Goal: Communication & Community: Ask a question

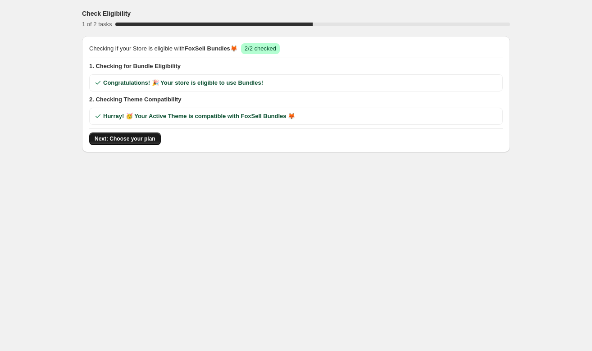
click at [144, 138] on span "Next: Choose your plan" at bounding box center [125, 138] width 61 height 7
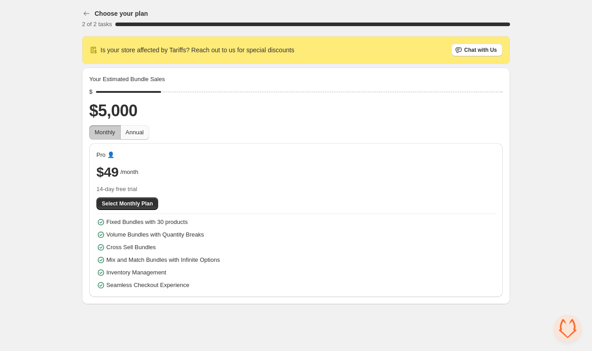
click at [137, 130] on span "Annual" at bounding box center [135, 132] width 18 height 7
click at [83, 12] on icon "button" at bounding box center [86, 13] width 9 height 9
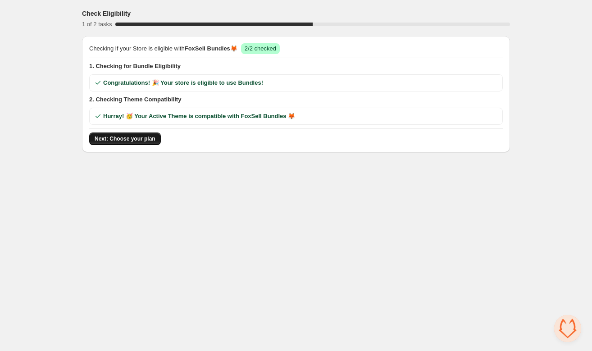
click at [110, 140] on span "Next: Choose your plan" at bounding box center [125, 138] width 61 height 7
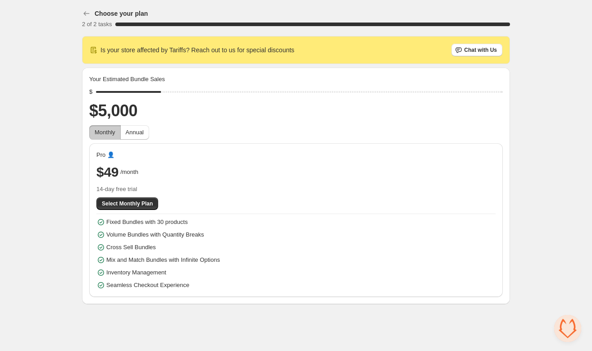
click at [107, 133] on span "Monthly" at bounding box center [105, 132] width 21 height 7
drag, startPoint x: 165, startPoint y: 92, endPoint x: 190, endPoint y: 90, distance: 25.3
click at [189, 90] on input "range" at bounding box center [299, 92] width 407 height 13
drag, startPoint x: 181, startPoint y: 92, endPoint x: 199, endPoint y: 88, distance: 18.8
click at [199, 88] on input "range" at bounding box center [299, 92] width 407 height 13
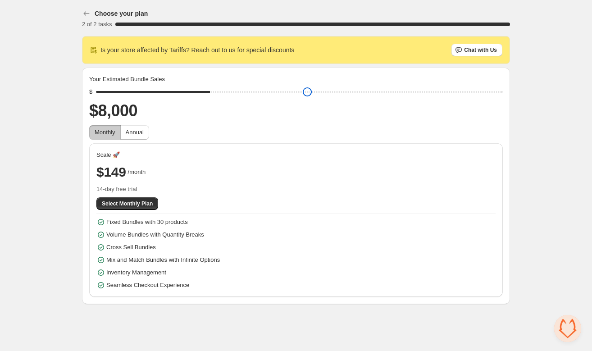
drag, startPoint x: 197, startPoint y: 94, endPoint x: 218, endPoint y: 92, distance: 21.3
click at [218, 92] on input "range" at bounding box center [299, 92] width 407 height 13
drag, startPoint x: 211, startPoint y: 91, endPoint x: 242, endPoint y: 90, distance: 30.2
click at [242, 90] on input "range" at bounding box center [299, 92] width 407 height 13
drag, startPoint x: 242, startPoint y: 91, endPoint x: 327, endPoint y: 84, distance: 85.9
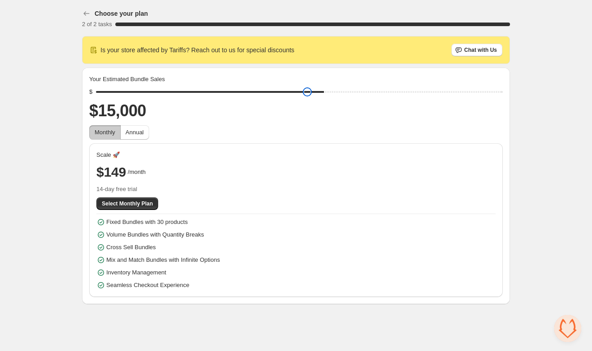
click at [327, 86] on input "range" at bounding box center [299, 92] width 407 height 13
drag, startPoint x: 325, startPoint y: 87, endPoint x: 413, endPoint y: 85, distance: 87.5
click at [413, 86] on input "range" at bounding box center [299, 92] width 407 height 13
drag, startPoint x: 420, startPoint y: 94, endPoint x: 214, endPoint y: 107, distance: 206.9
click at [214, 98] on input "range" at bounding box center [299, 92] width 407 height 13
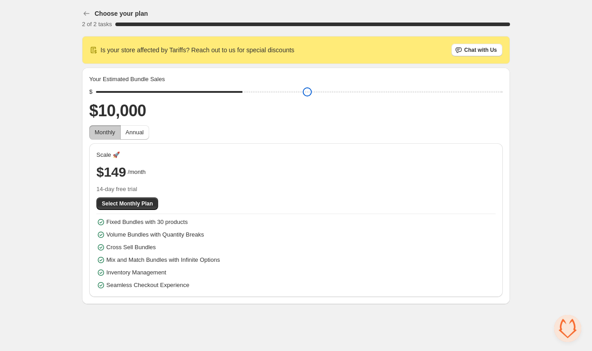
drag, startPoint x: 211, startPoint y: 91, endPoint x: 428, endPoint y: 85, distance: 217.8
type input "*****"
click at [428, 86] on input "range" at bounding box center [299, 92] width 407 height 13
click at [140, 136] on span "Annual" at bounding box center [135, 132] width 18 height 9
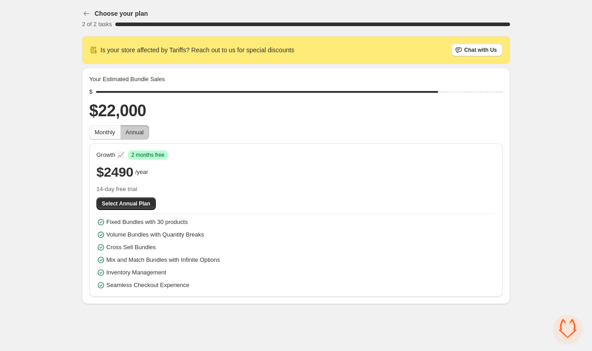
click at [107, 135] on span "Monthly" at bounding box center [105, 132] width 21 height 7
click at [87, 12] on icon "button" at bounding box center [86, 13] width 9 height 9
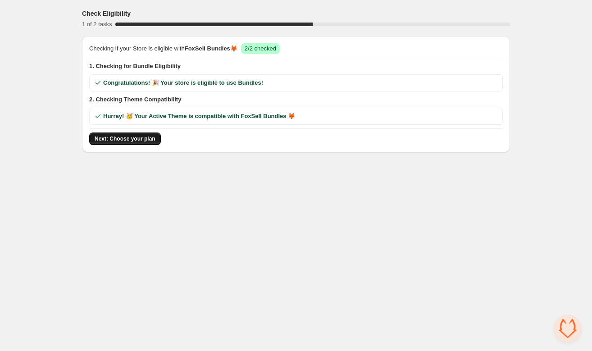
click at [125, 142] on span "Next: Choose your plan" at bounding box center [125, 138] width 61 height 7
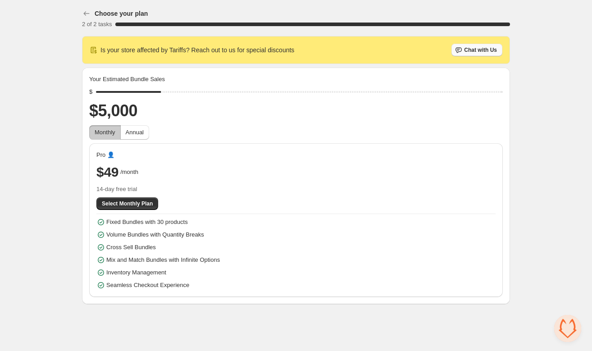
click at [468, 50] on span "Chat with Us" at bounding box center [480, 49] width 33 height 7
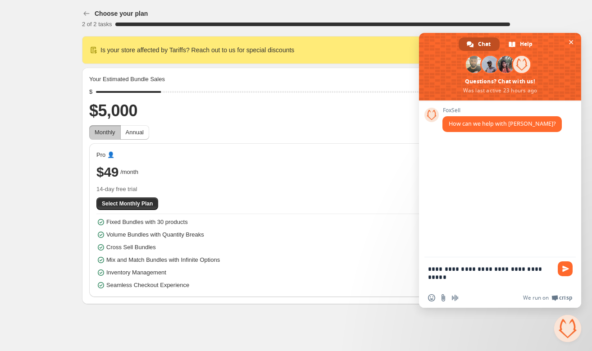
type textarea "**********"
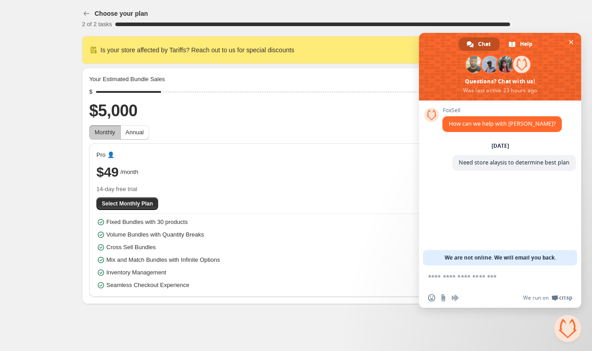
drag, startPoint x: 446, startPoint y: 257, endPoint x: 551, endPoint y: 254, distance: 105.1
click at [551, 254] on span "We are not online. We will email you back." at bounding box center [500, 257] width 111 height 15
click at [547, 259] on span "We are not online. We will email you back." at bounding box center [500, 257] width 111 height 15
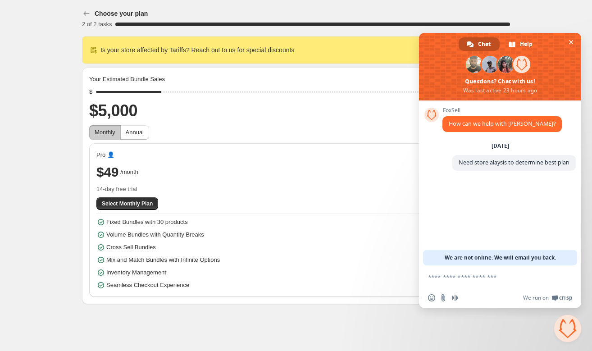
click at [547, 253] on span "We are not online. We will email you back." at bounding box center [500, 257] width 111 height 15
click at [573, 42] on span "Close chat" at bounding box center [571, 42] width 5 height 6
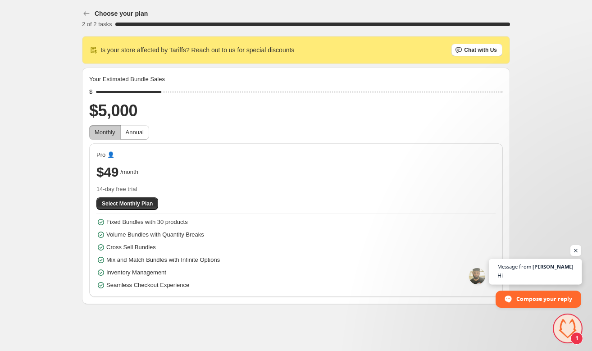
click at [531, 273] on span "Hi" at bounding box center [536, 275] width 77 height 9
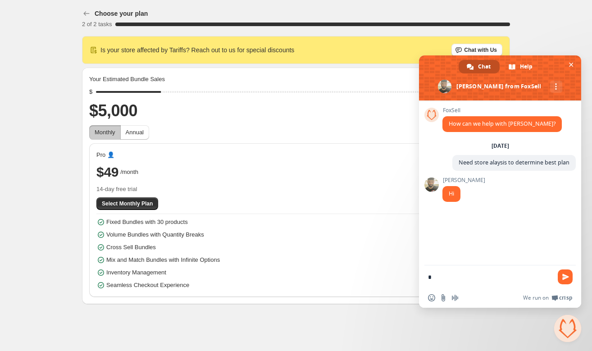
type textarea "**"
type textarea "**********"
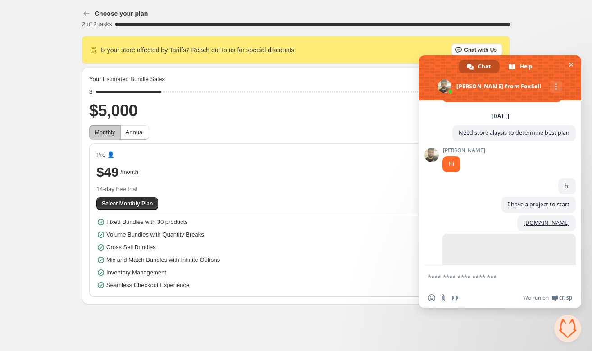
scroll to position [65, 0]
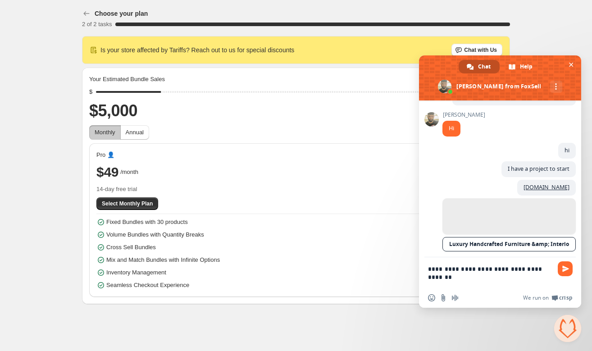
type textarea "**********"
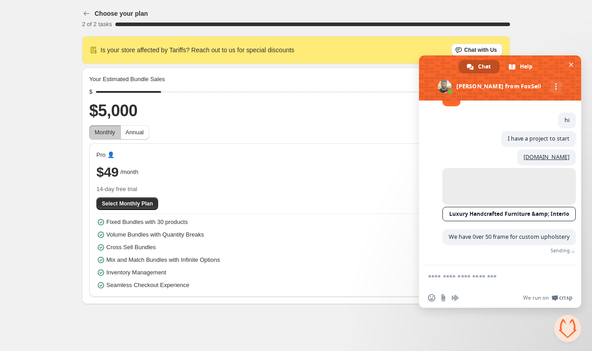
scroll to position [92, 0]
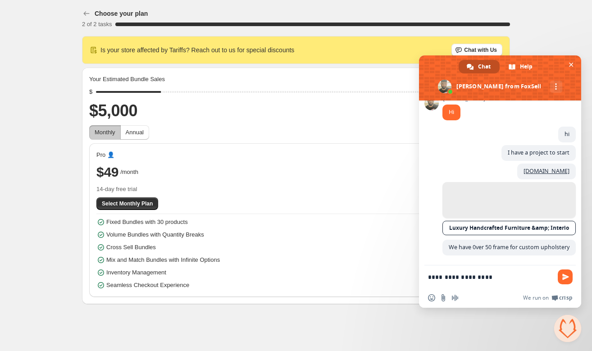
type textarea "**********"
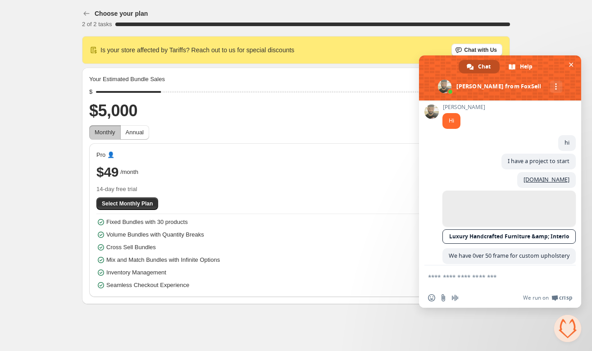
scroll to position [69, 0]
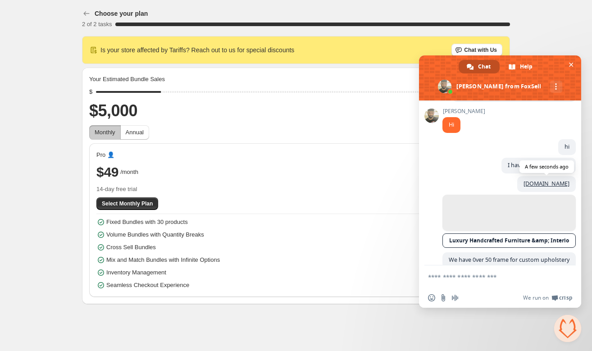
click at [524, 185] on link "[DOMAIN_NAME]" at bounding box center [547, 184] width 46 height 8
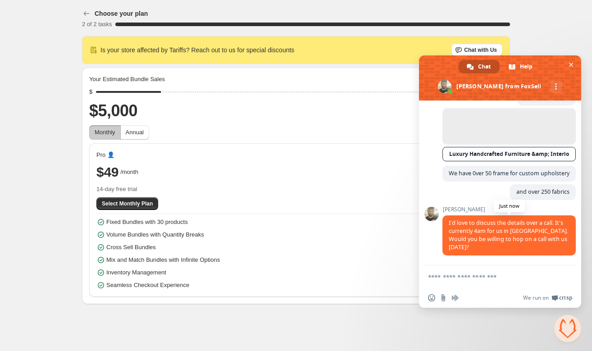
scroll to position [169, 0]
click at [449, 273] on textarea "Compose your message..." at bounding box center [491, 277] width 126 height 23
type textarea "**********"
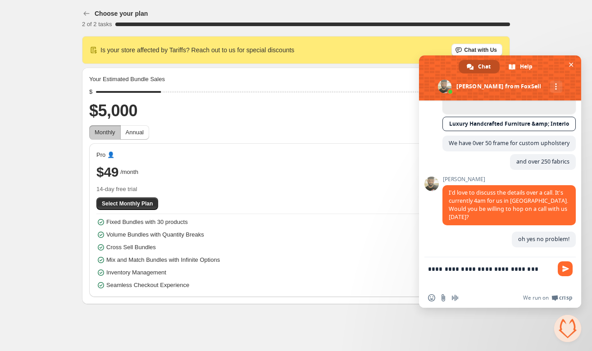
scroll to position [199, 0]
type textarea "**********"
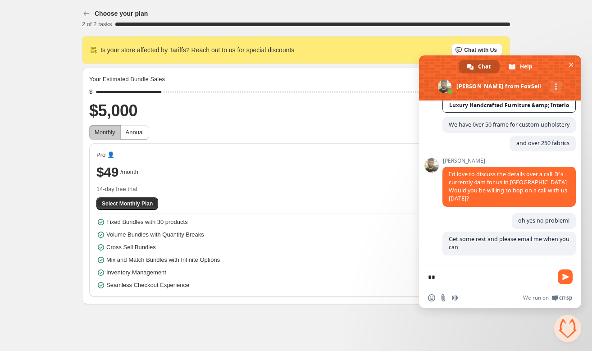
scroll to position [219, 0]
type textarea "*"
type textarea "**********"
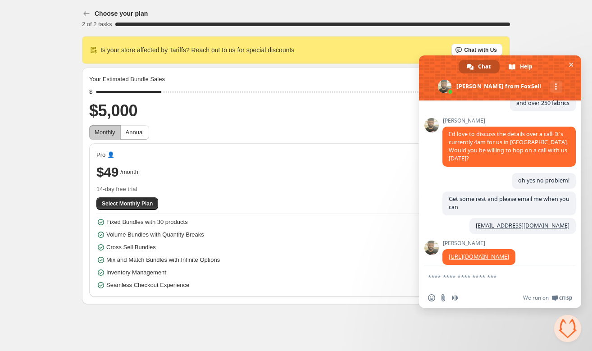
scroll to position [353, 0]
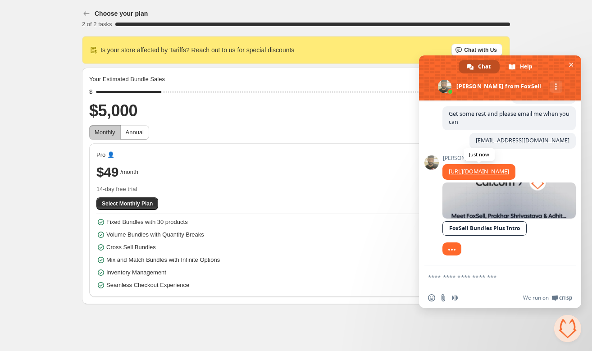
click at [469, 168] on link "[URL][DOMAIN_NAME]" at bounding box center [479, 172] width 60 height 8
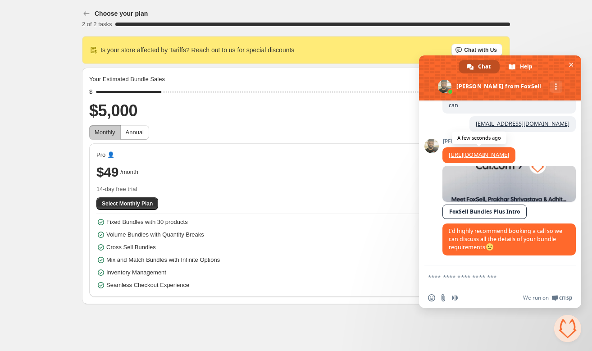
scroll to position [371, 0]
click at [449, 275] on textarea "Compose your message..." at bounding box center [491, 277] width 126 height 23
type textarea "**********"
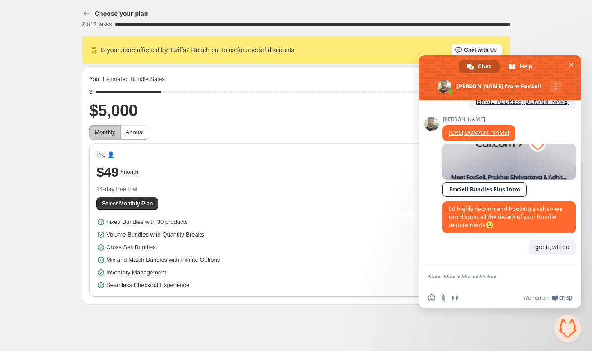
scroll to position [402, 0]
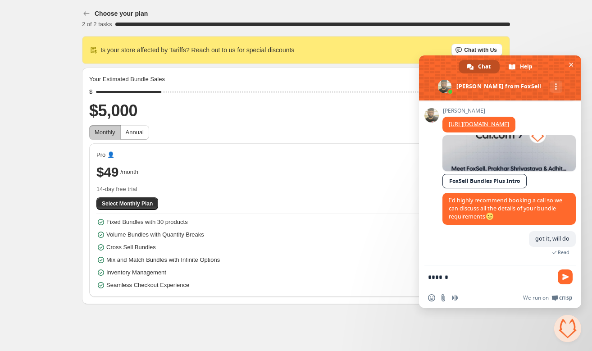
type textarea "*******"
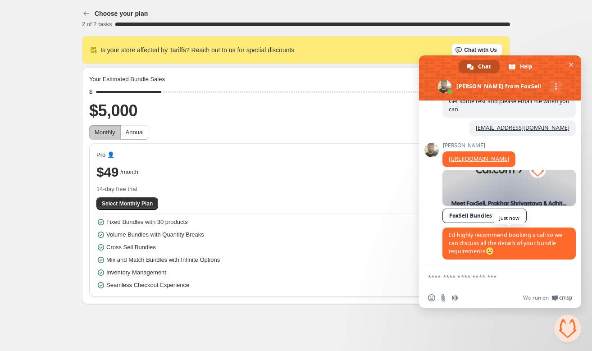
scroll to position [341, 0]
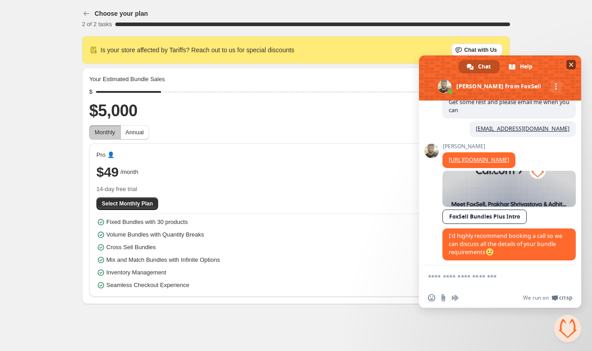
click at [565, 64] on span at bounding box center [500, 77] width 162 height 45
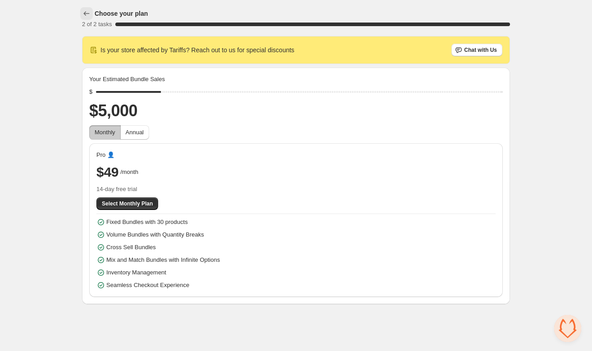
click at [87, 15] on icon "button" at bounding box center [86, 13] width 9 height 9
